Goal: Task Accomplishment & Management: Manage account settings

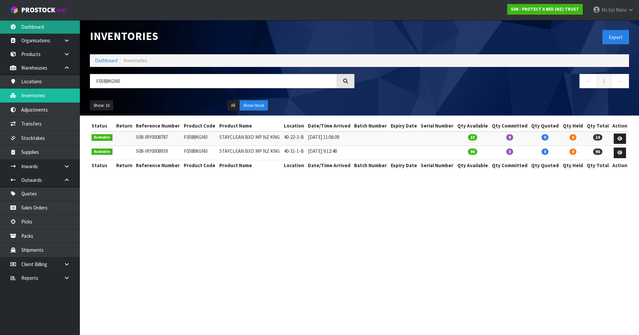
click at [43, 26] on link "Dashboard" at bounding box center [40, 27] width 80 height 14
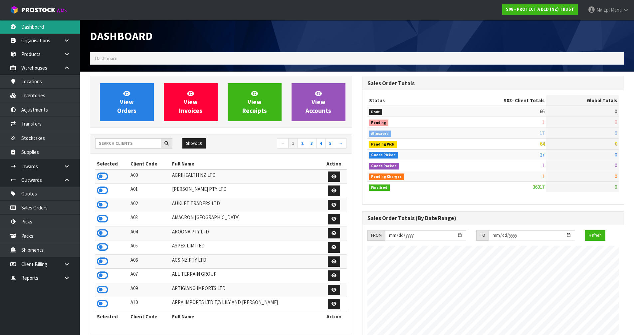
scroll to position [505, 272]
click at [118, 142] on input "text" at bounding box center [128, 143] width 66 height 10
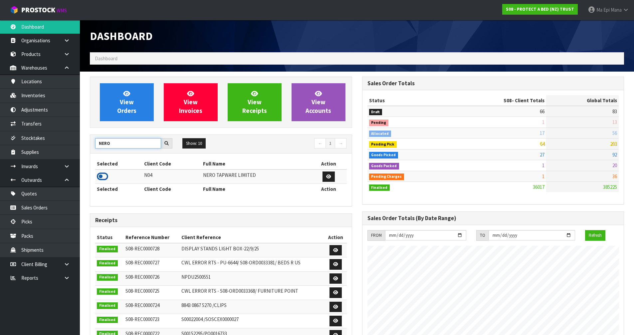
type input "NERO"
click at [100, 179] on icon at bounding box center [102, 177] width 11 height 10
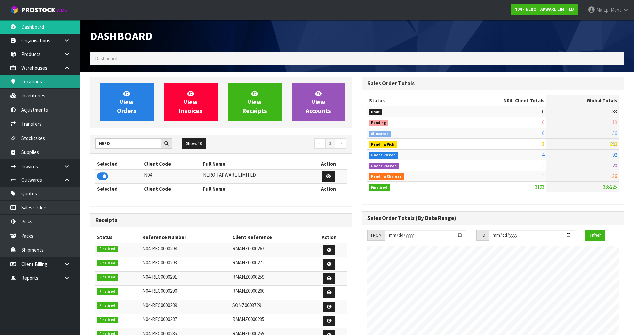
scroll to position [519, 272]
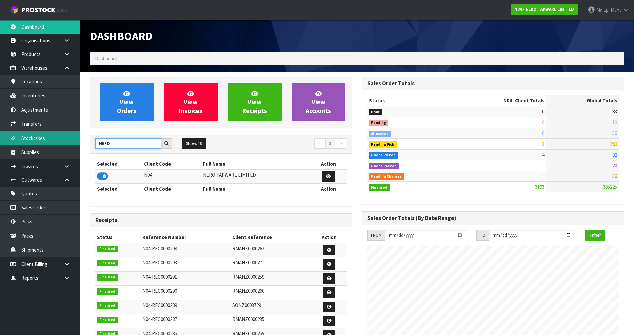
drag, startPoint x: 116, startPoint y: 143, endPoint x: 56, endPoint y: 134, distance: 60.6
click at [56, 134] on body "Toggle navigation ProStock WMS N04 - NERO TAPWARE LIMITED Ma Epi Mana Logout Da…" at bounding box center [317, 167] width 634 height 335
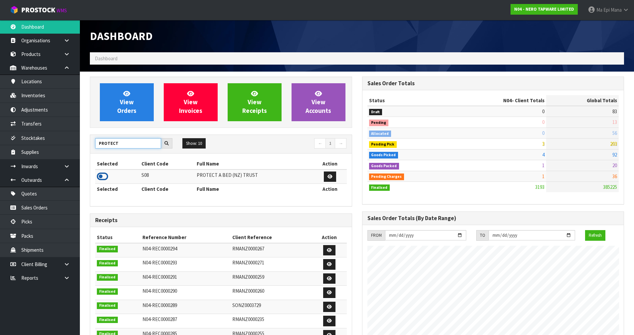
type input "PROTECT"
click at [103, 177] on icon at bounding box center [102, 177] width 11 height 10
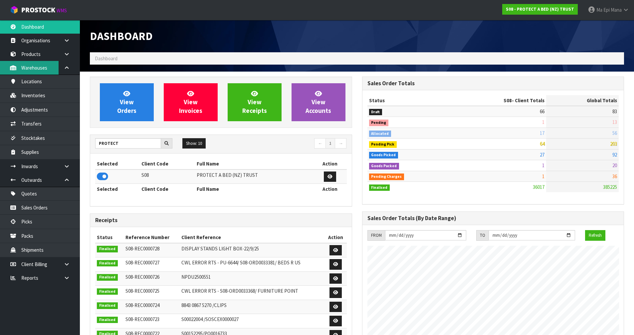
scroll to position [505, 272]
click at [49, 94] on link "Inventories" at bounding box center [40, 96] width 80 height 14
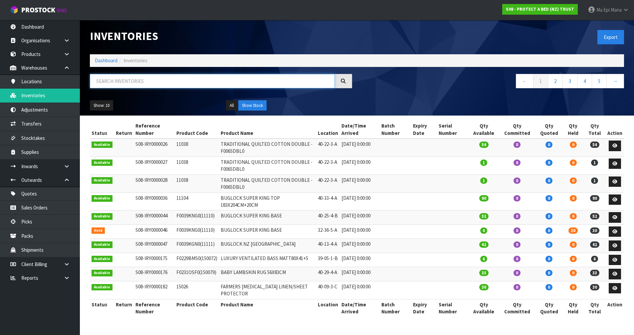
click at [106, 86] on input "text" at bounding box center [212, 81] width 245 height 14
click at [139, 85] on input "text" at bounding box center [212, 81] width 245 height 14
paste input "F0588KGN0"
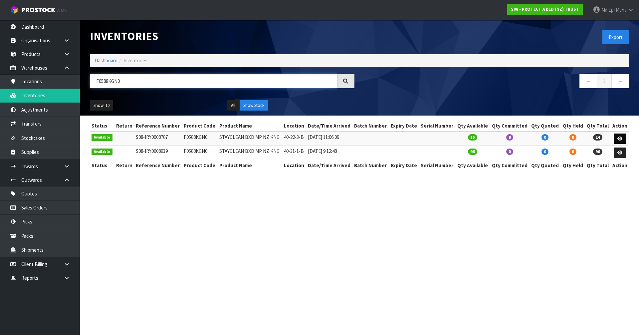
type input "F0588KGN0"
click at [619, 139] on icon at bounding box center [620, 139] width 5 height 4
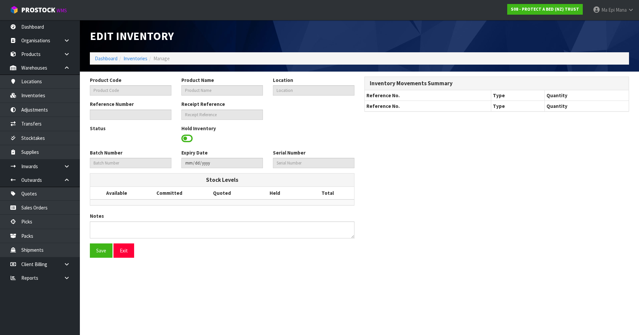
type input "F0588KGN0"
type input "STAYCLEAN BXD MP NZ KNG"
type input "40-22-3-B"
type input "S08-IRY0008787"
type input "S08-REC0000693"
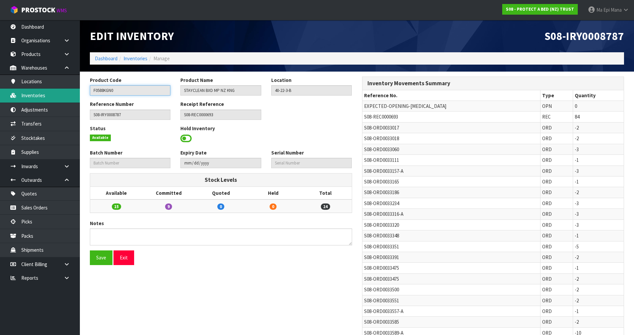
drag, startPoint x: 117, startPoint y: 89, endPoint x: 49, endPoint y: 94, distance: 67.7
click at [49, 94] on body "Toggle navigation ProStock WMS S08 - PROTECT A BED (NZ) TRUST Ma Epi Mana Logou…" at bounding box center [317, 167] width 634 height 335
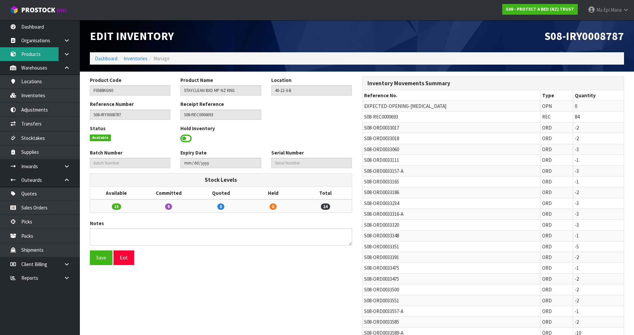
click at [37, 52] on link "Products" at bounding box center [40, 54] width 80 height 14
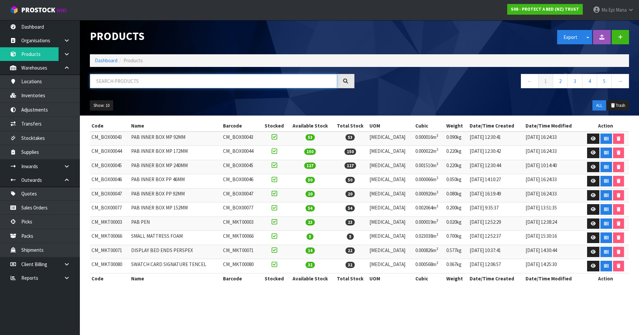
click at [109, 82] on input "text" at bounding box center [213, 81] width 247 height 14
paste input "F0588KGN0"
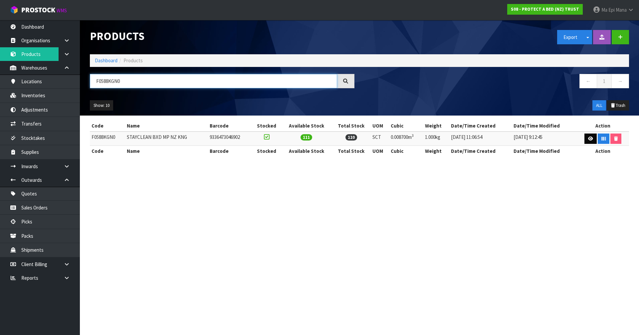
type input "F0588KGN0"
click at [591, 137] on icon at bounding box center [590, 139] width 5 height 4
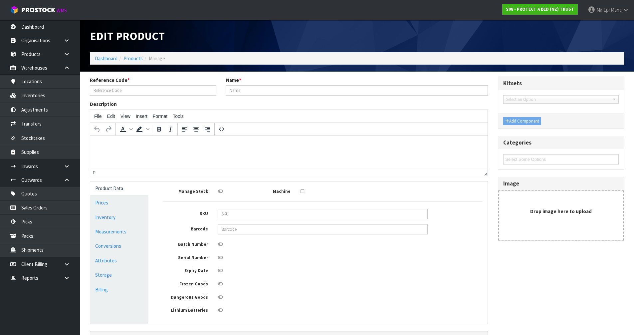
type input "F0588KGN0"
type input "STAYCLEAN BXD MP NZ KNG"
type input "20436"
type input "9336473046902"
type input "29"
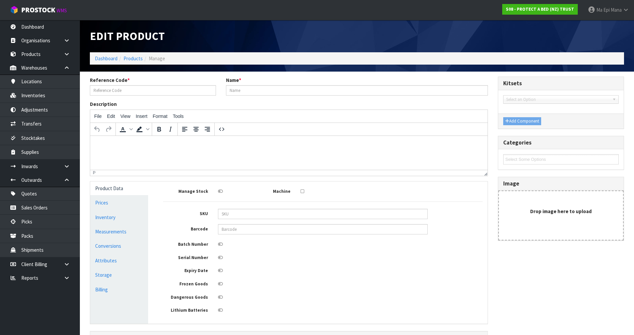
type input "30"
type input "10"
type input "0.0087"
type input "1"
click at [130, 232] on link "Measurements" at bounding box center [119, 232] width 58 height 14
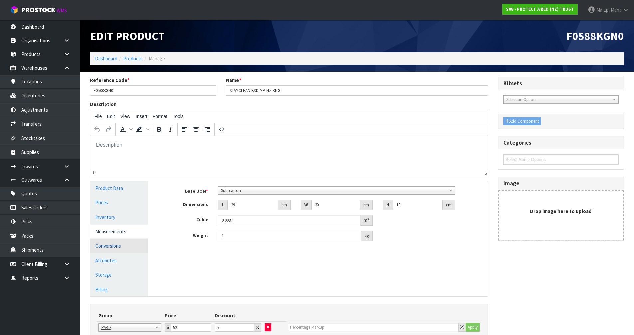
click at [113, 247] on link "Conversions" at bounding box center [119, 246] width 58 height 14
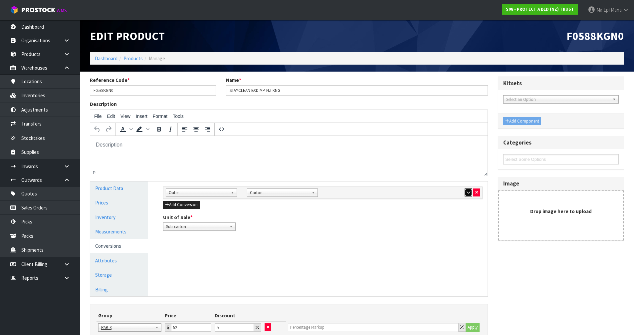
click at [466, 194] on button "button" at bounding box center [469, 193] width 8 height 8
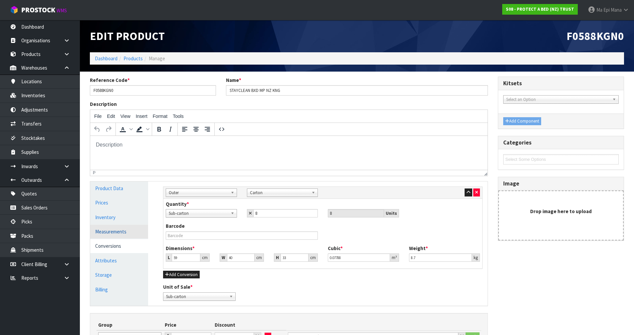
click at [119, 233] on link "Measurements" at bounding box center [119, 232] width 58 height 14
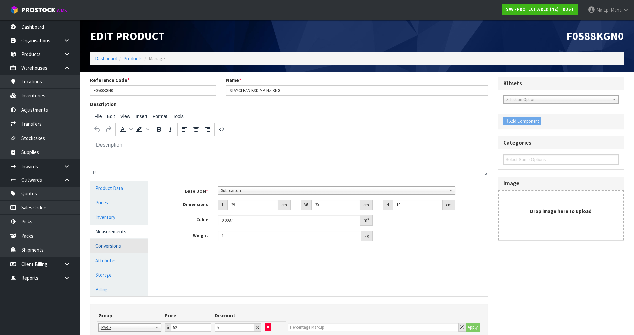
click at [119, 252] on link "Conversions" at bounding box center [119, 246] width 58 height 14
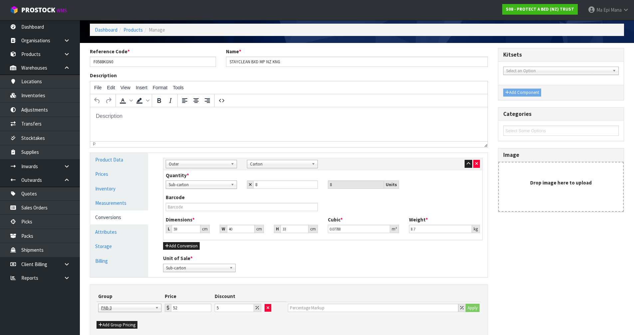
scroll to position [61, 0]
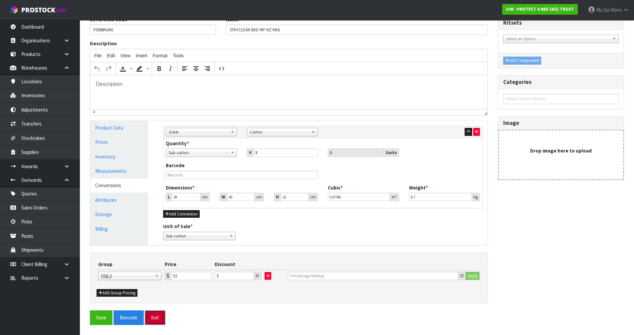
click at [164, 317] on button "Exit" at bounding box center [155, 317] width 21 height 14
